Goal: Find specific page/section: Find specific page/section

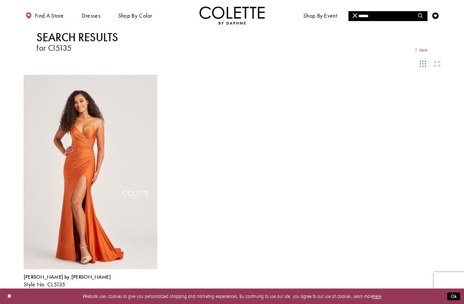
click at [350, 19] on button "Close Search" at bounding box center [354, 16] width 13 height 10
click at [418, 13] on icon "Submit Search" at bounding box center [420, 15] width 5 height 5
click at [418, 12] on button "Submit Search" at bounding box center [420, 16] width 13 height 10
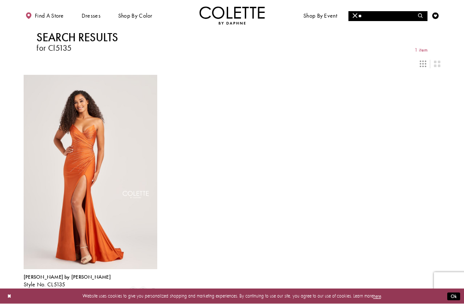
type input "*"
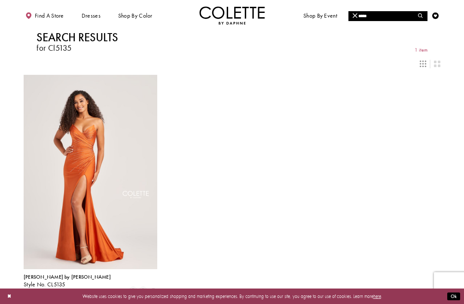
type input "*****"
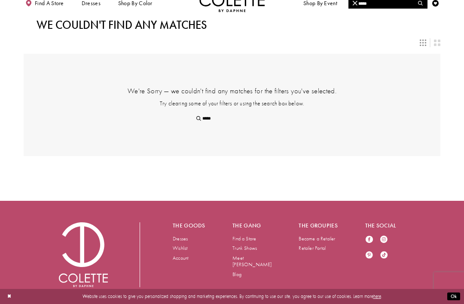
scroll to position [15, 0]
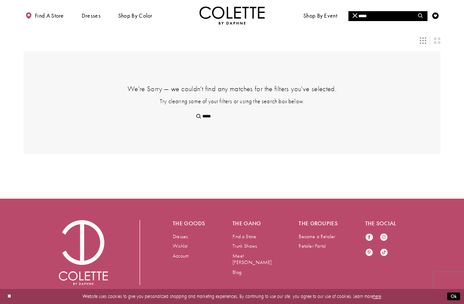
click at [322, 244] on link "Retailer Portal" at bounding box center [312, 245] width 27 height 7
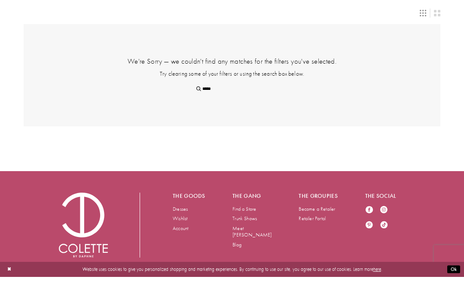
scroll to position [42, 0]
